Goal: Task Accomplishment & Management: Manage account settings

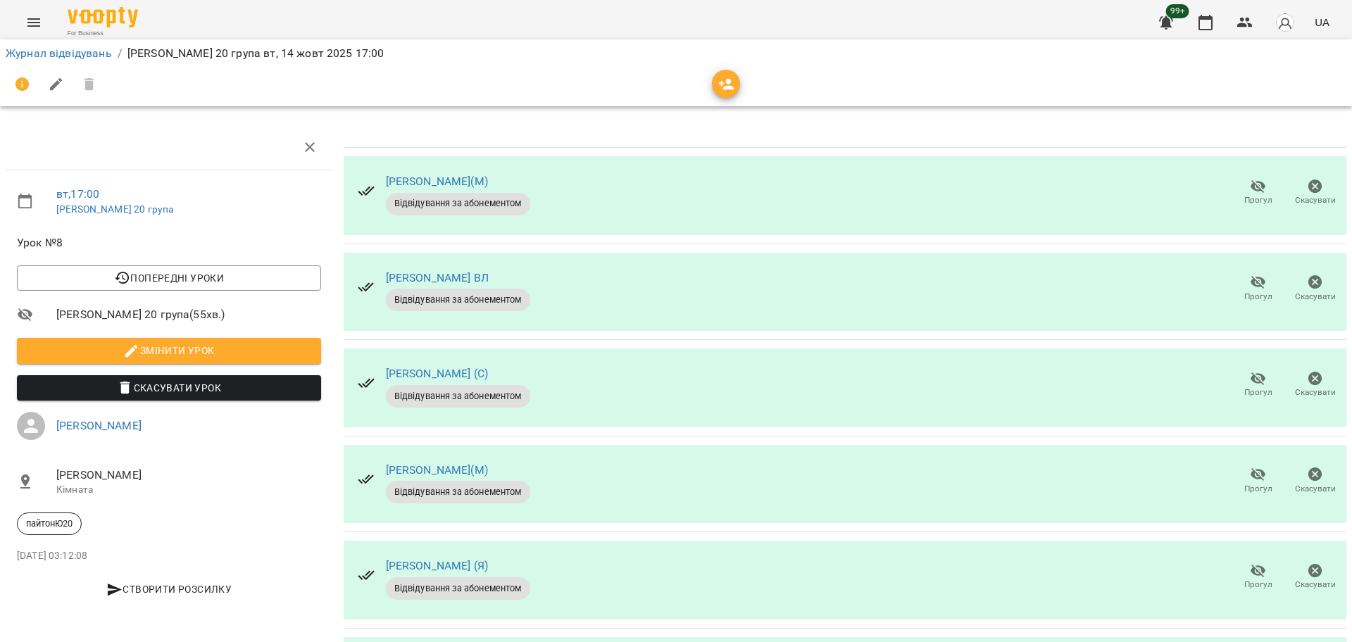
scroll to position [204, 0]
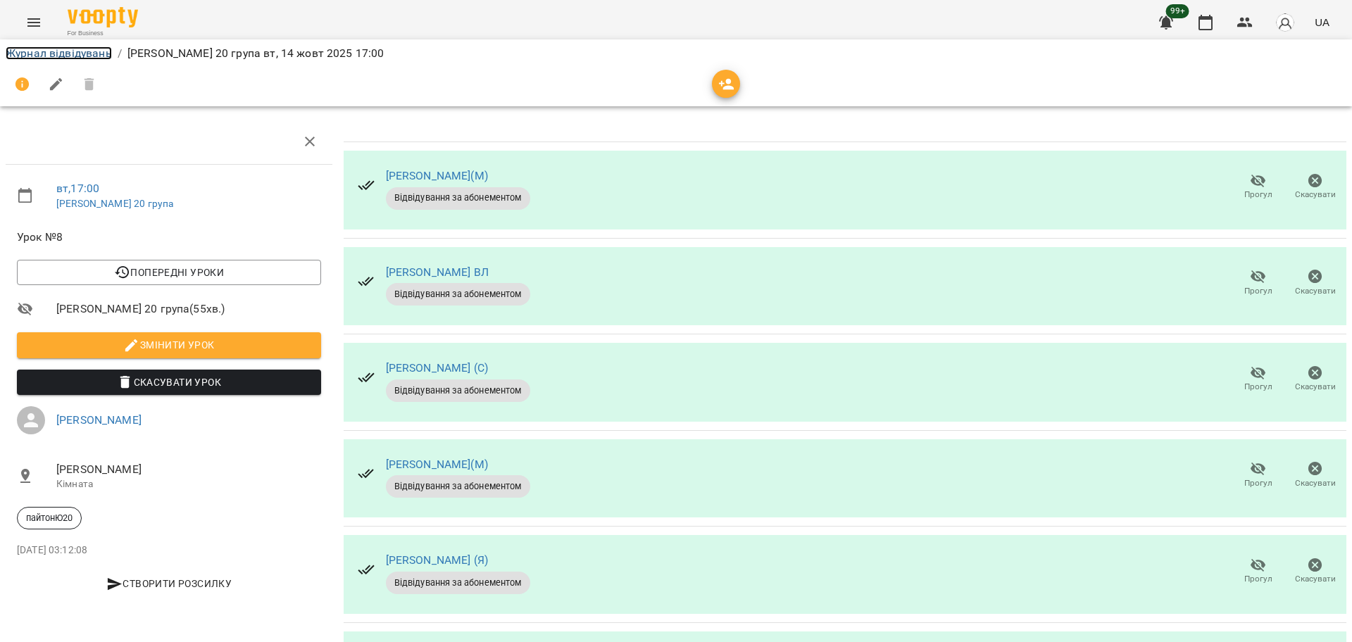
click at [63, 52] on link "Журнал відвідувань" at bounding box center [59, 52] width 106 height 13
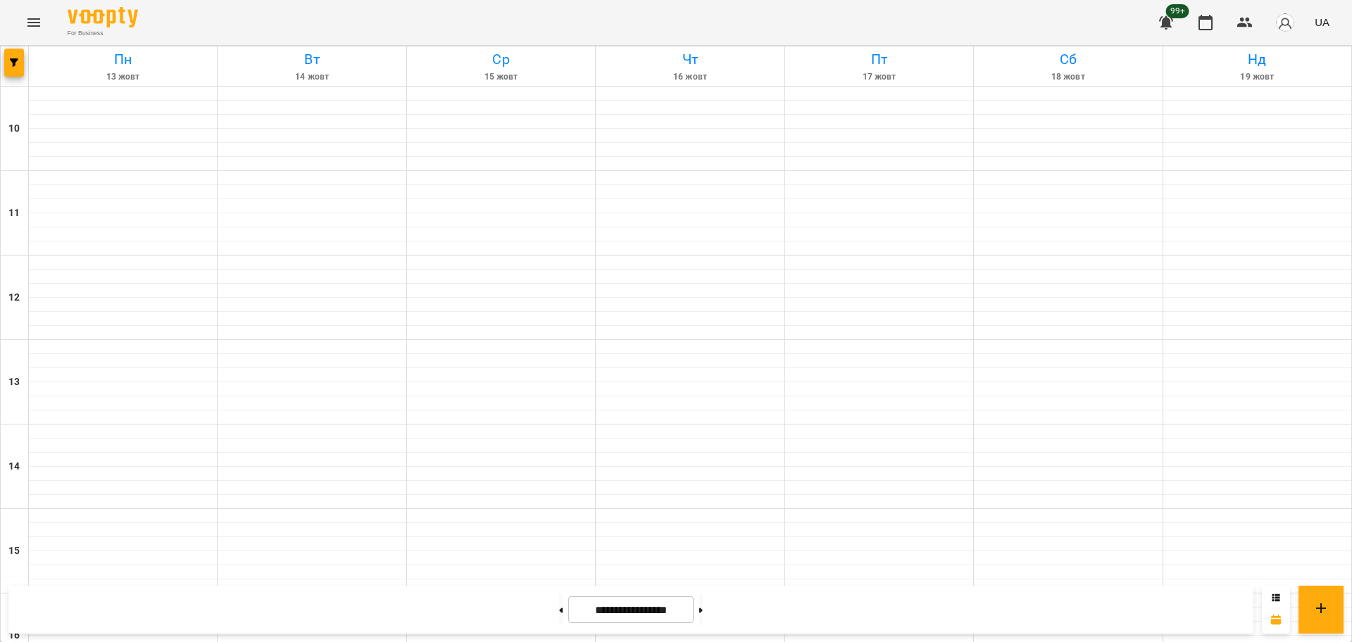
scroll to position [518, 0]
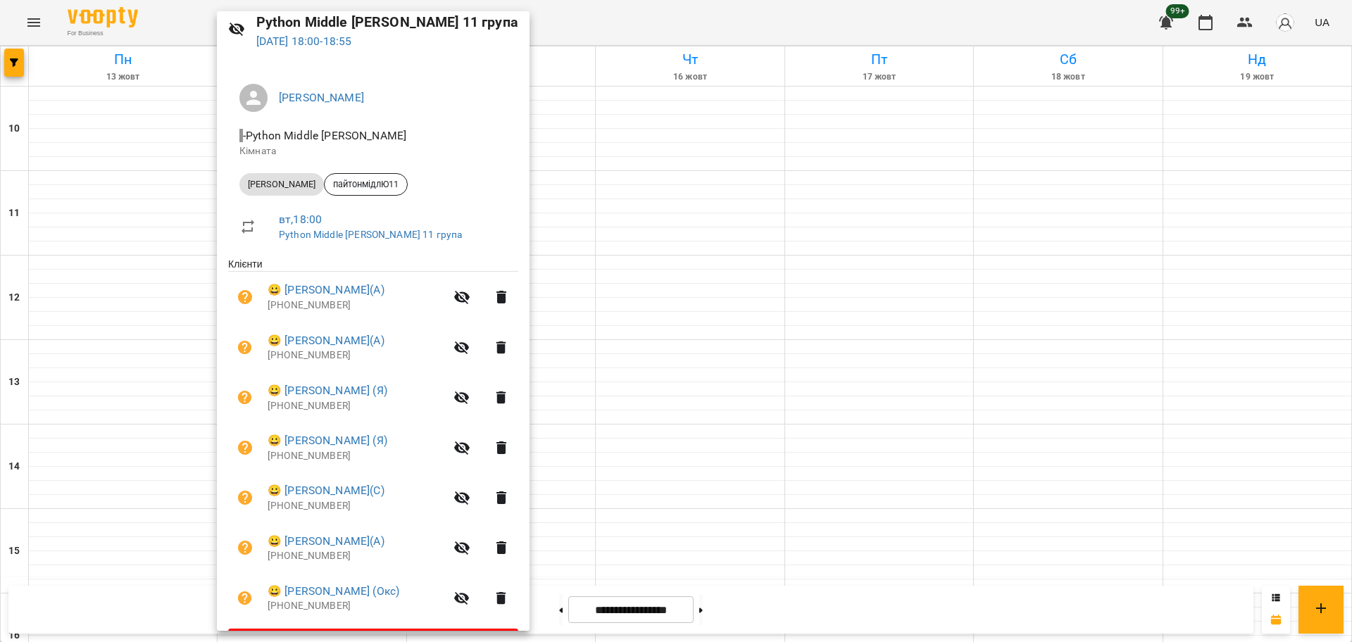
scroll to position [99, 0]
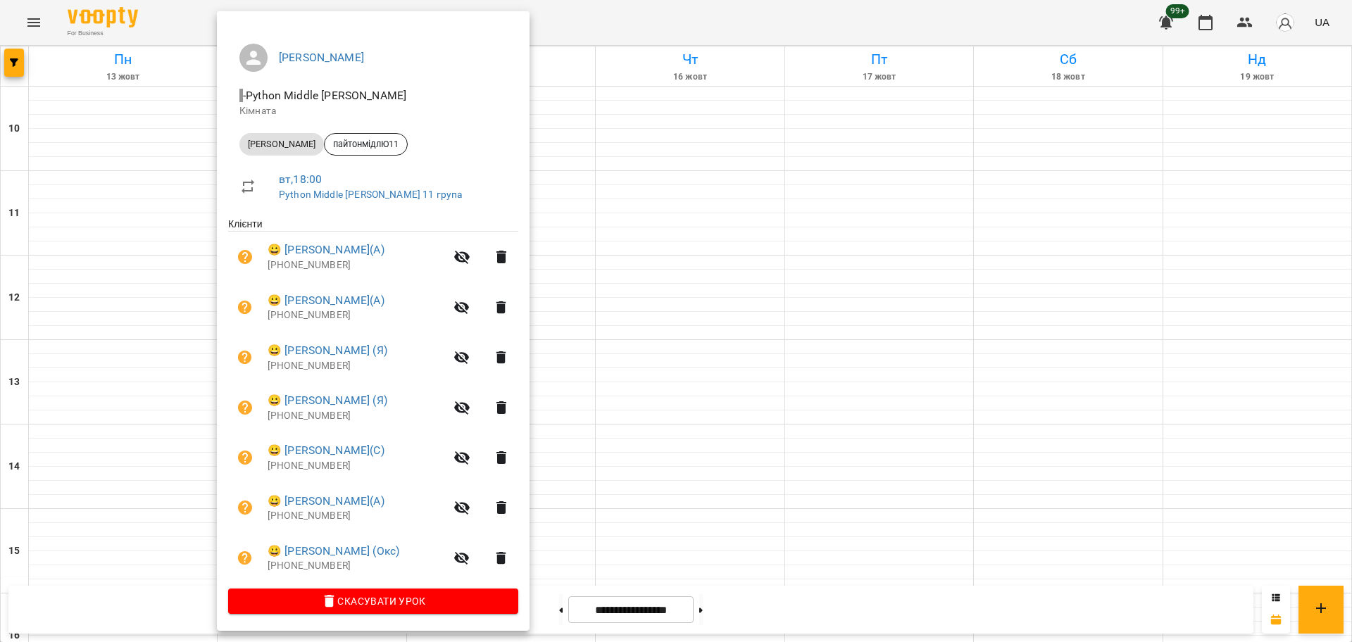
click at [626, 15] on div at bounding box center [676, 321] width 1352 height 642
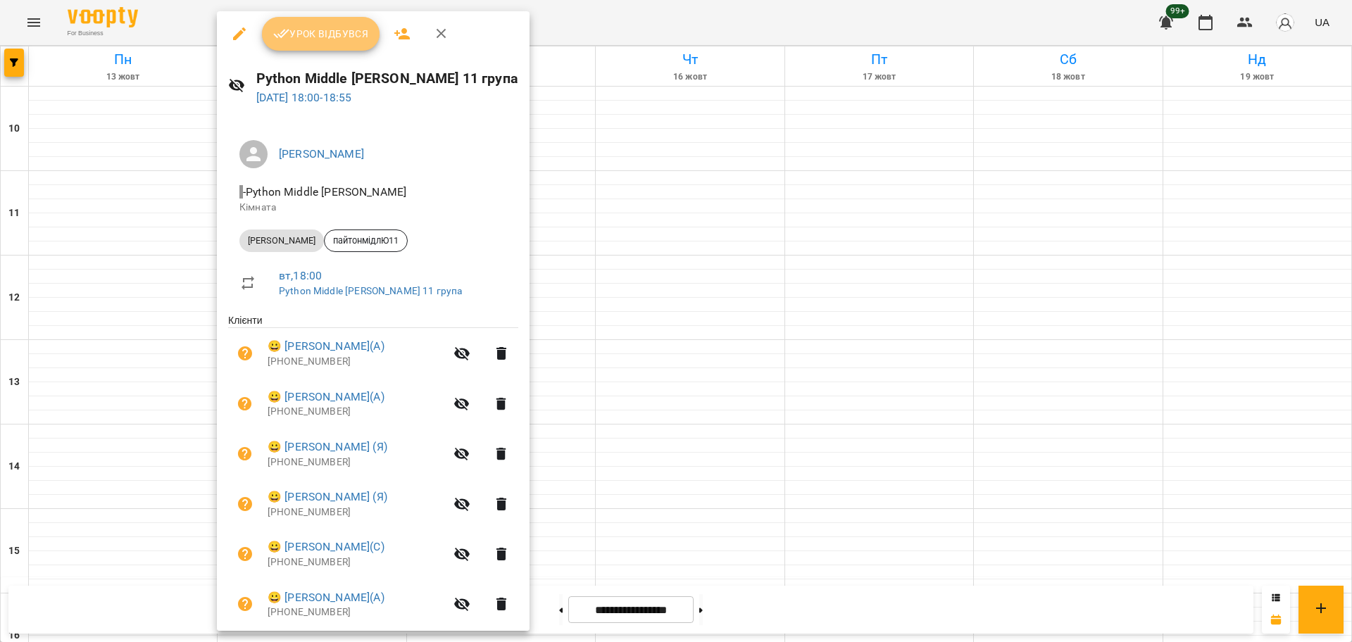
click at [336, 34] on span "Урок відбувся" at bounding box center [321, 33] width 96 height 17
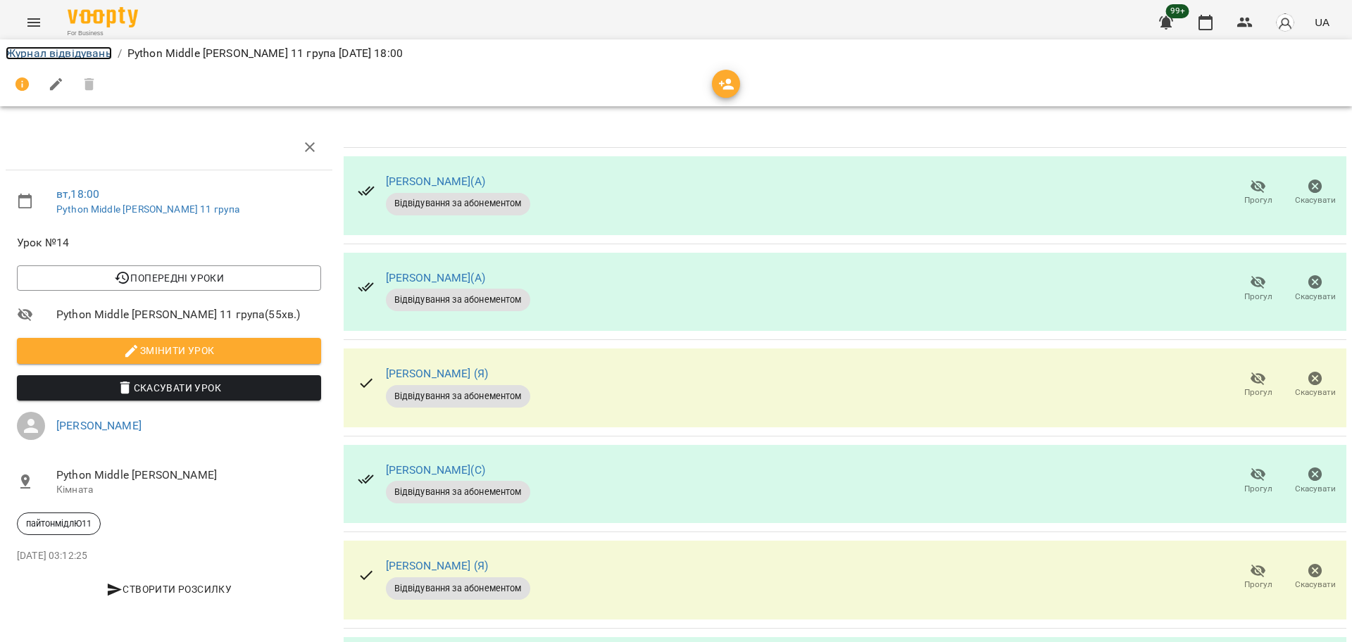
click at [93, 54] on link "Журнал відвідувань" at bounding box center [59, 52] width 106 height 13
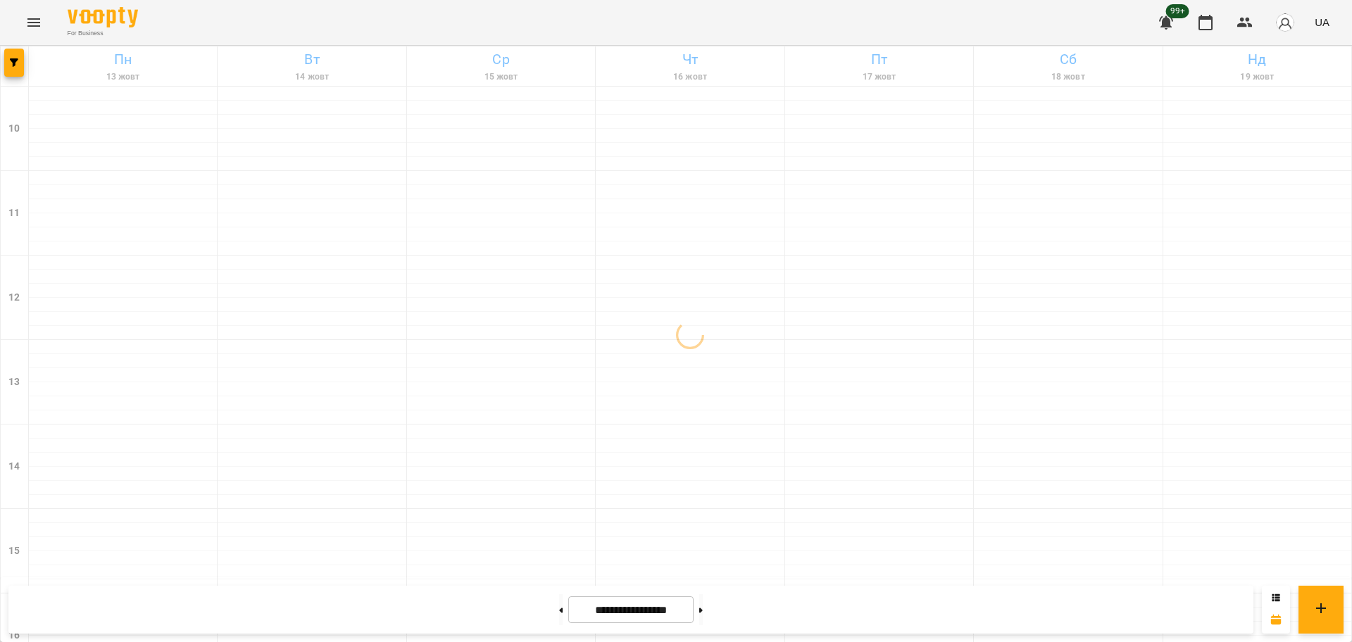
scroll to position [606, 0]
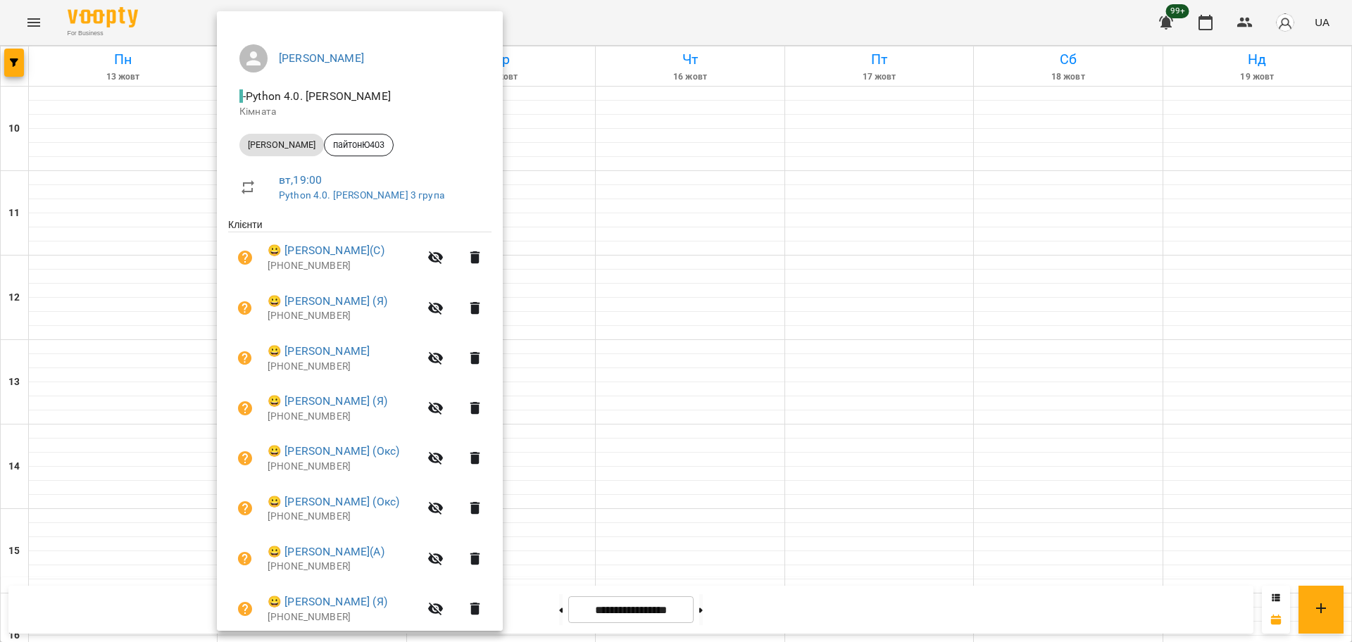
scroll to position [0, 0]
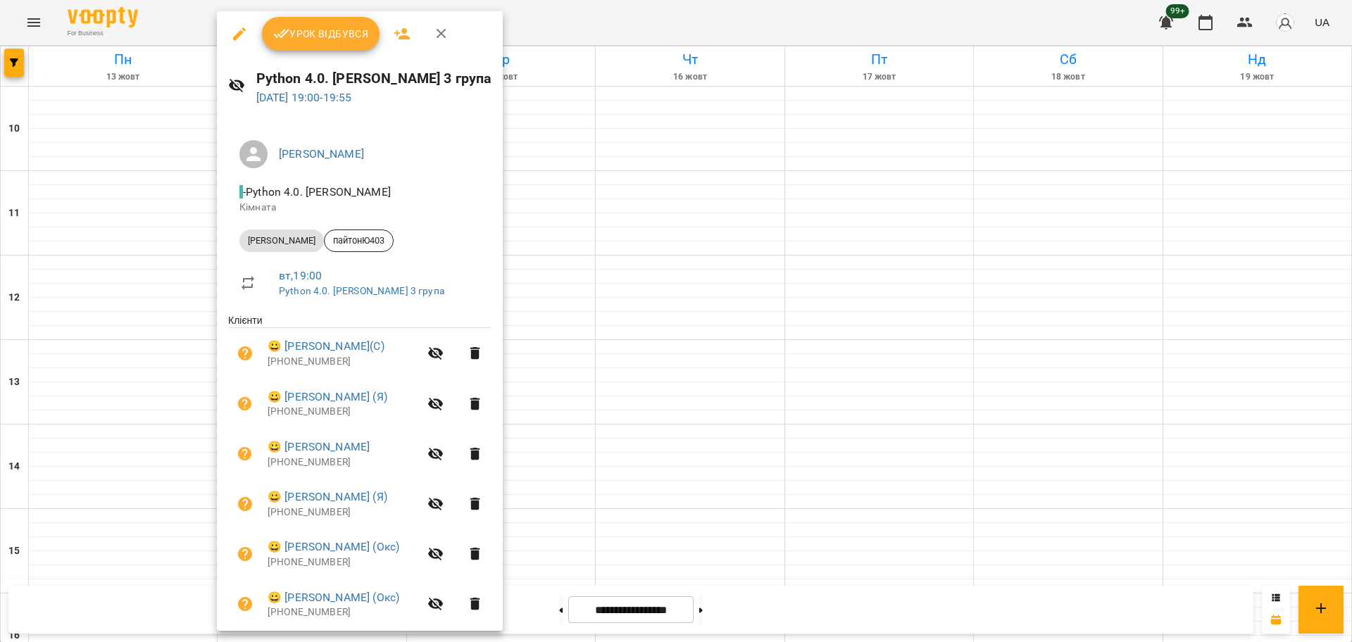
click at [577, 42] on div at bounding box center [676, 321] width 1352 height 642
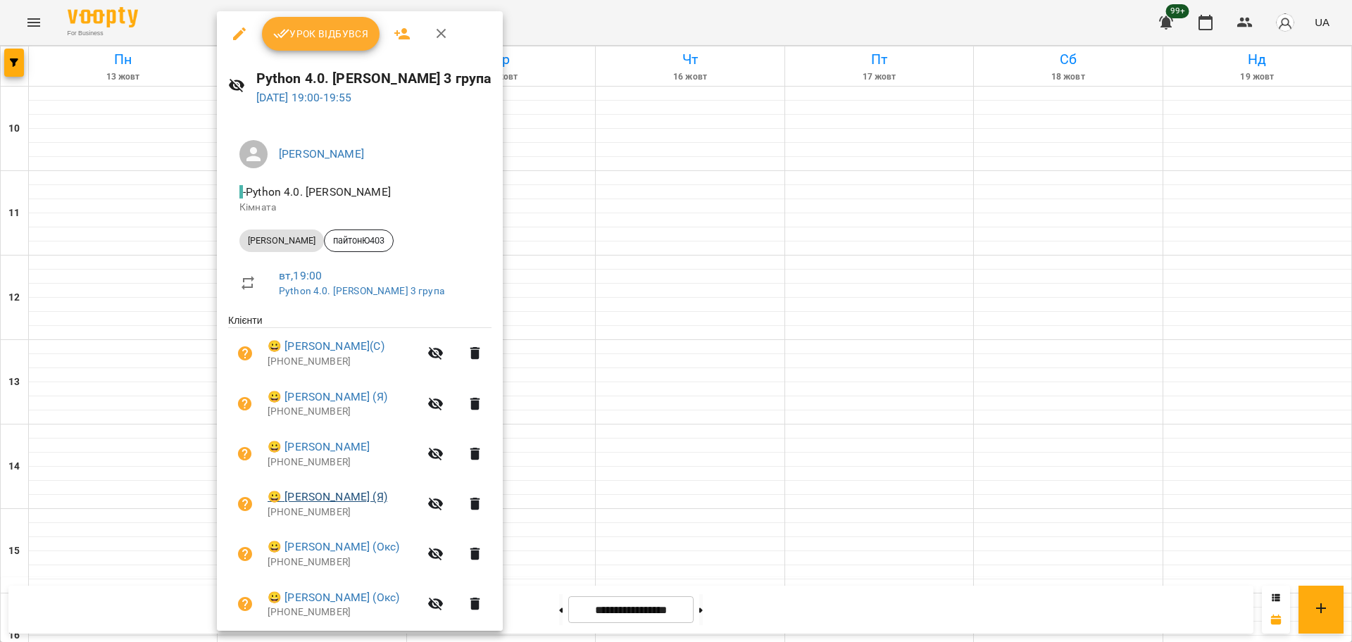
scroll to position [199, 0]
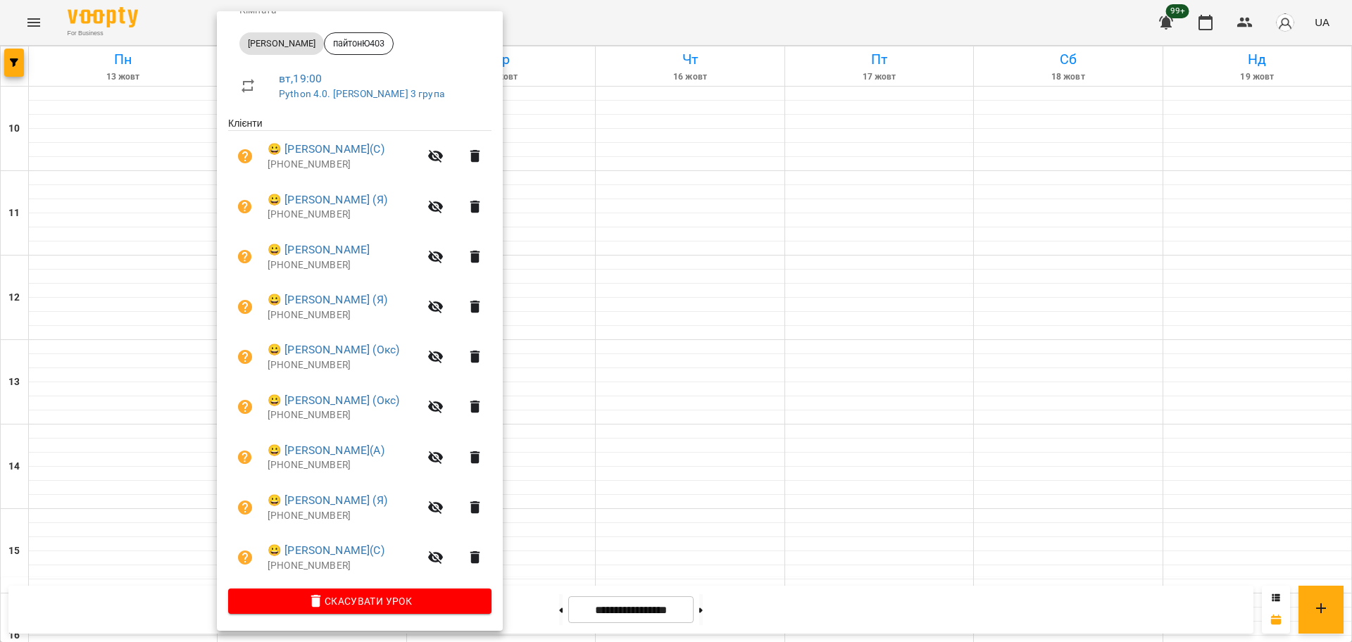
click at [599, 18] on div at bounding box center [676, 321] width 1352 height 642
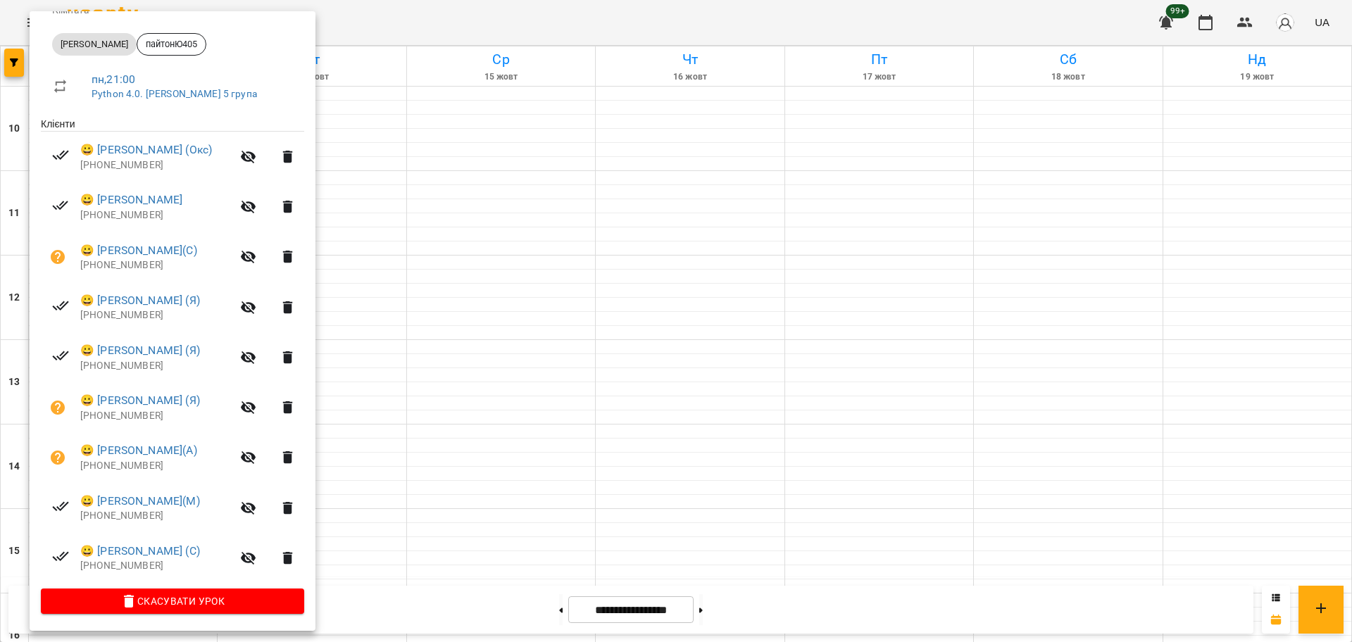
drag, startPoint x: 420, startPoint y: 565, endPoint x: 413, endPoint y: 560, distance: 9.2
click at [420, 565] on div at bounding box center [676, 321] width 1352 height 642
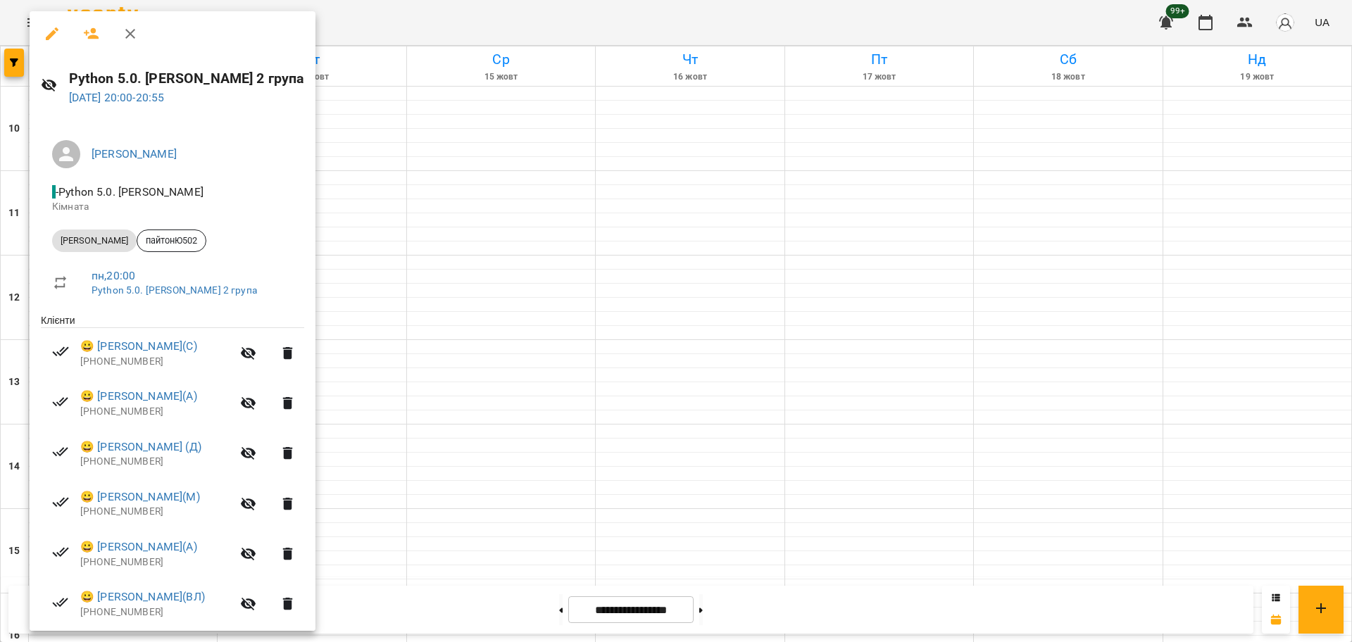
scroll to position [149, 0]
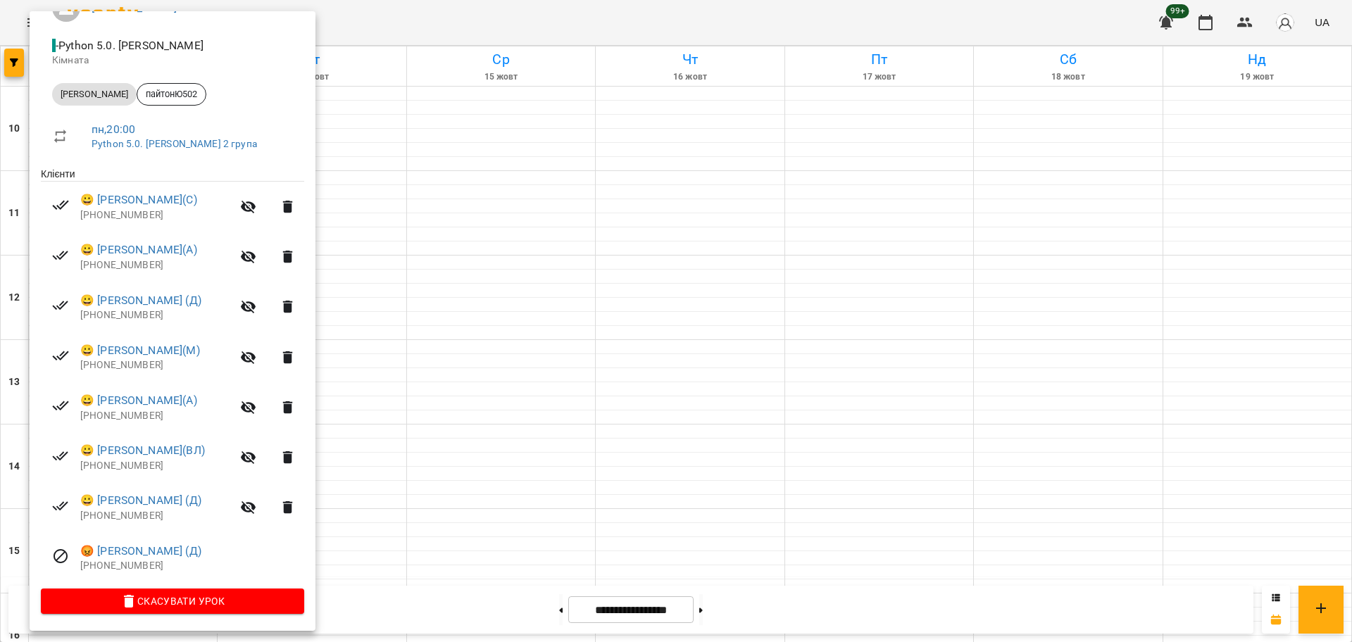
click at [389, 547] on div at bounding box center [676, 321] width 1352 height 642
